Goal: Obtain resource: Obtain resource

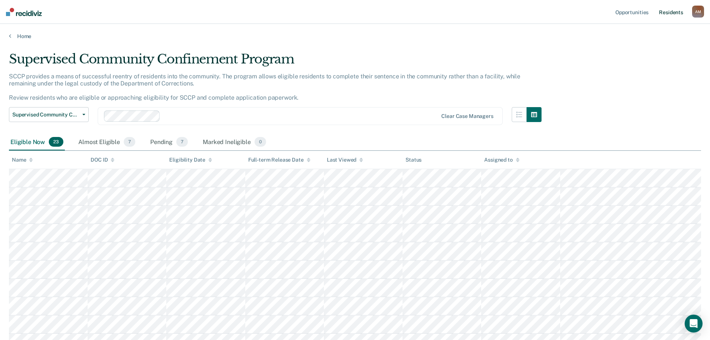
click at [673, 10] on link "Resident s" at bounding box center [671, 12] width 27 height 24
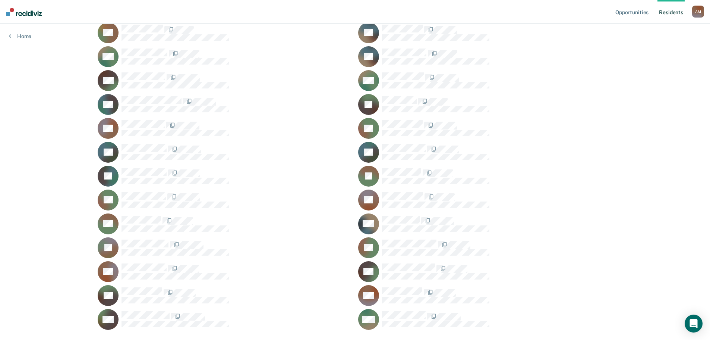
scroll to position [419, 0]
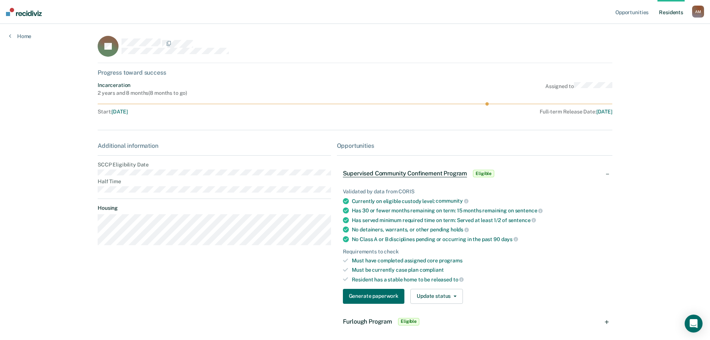
scroll to position [32, 0]
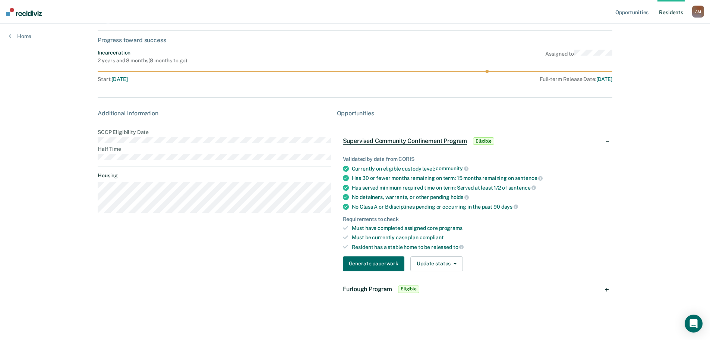
click at [362, 286] on span "Furlough Program" at bounding box center [367, 288] width 49 height 7
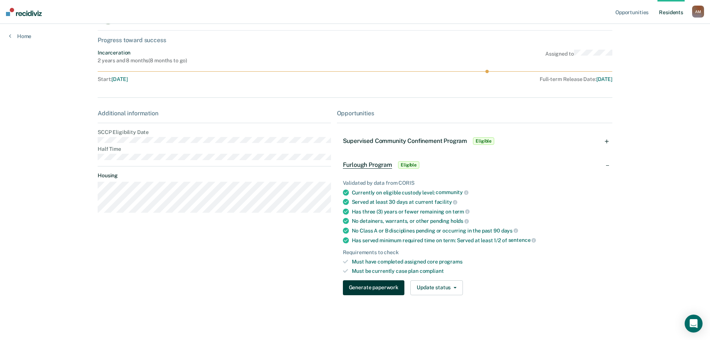
click at [361, 286] on button "Generate paperwork" at bounding box center [374, 287] width 62 height 15
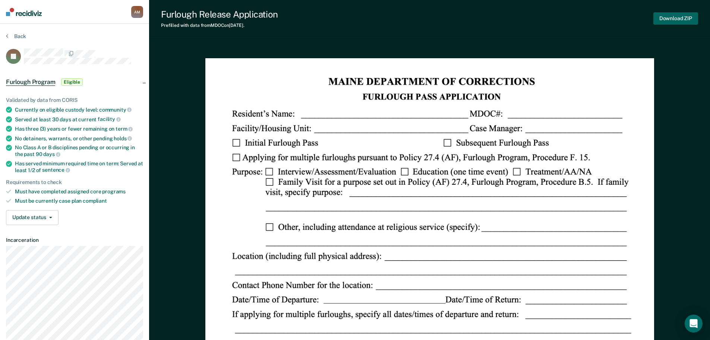
click at [661, 16] on button "Download ZIP" at bounding box center [676, 18] width 45 height 12
